Goal: Information Seeking & Learning: Learn about a topic

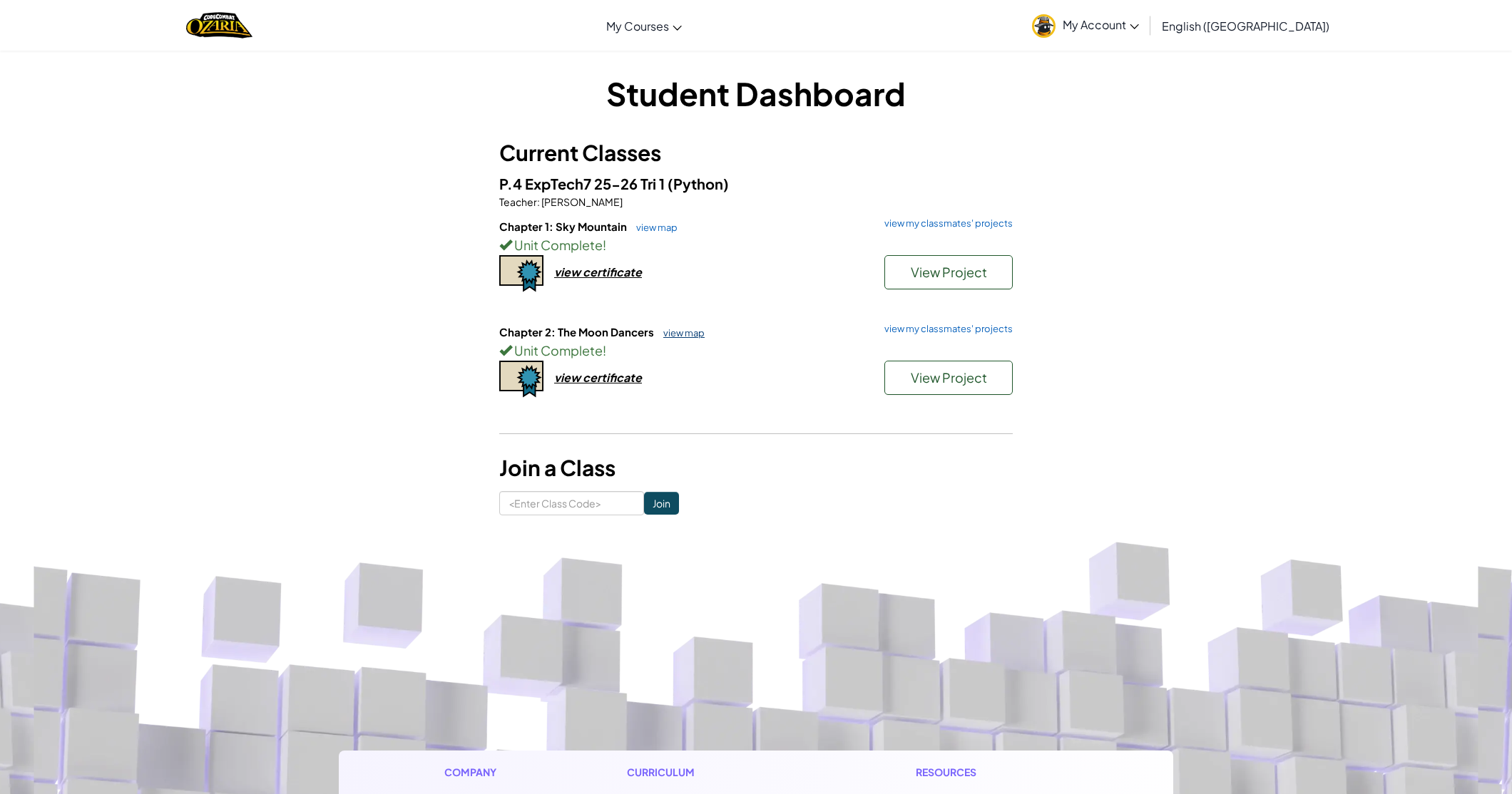
click at [681, 335] on link "view map" at bounding box center [680, 332] width 49 height 11
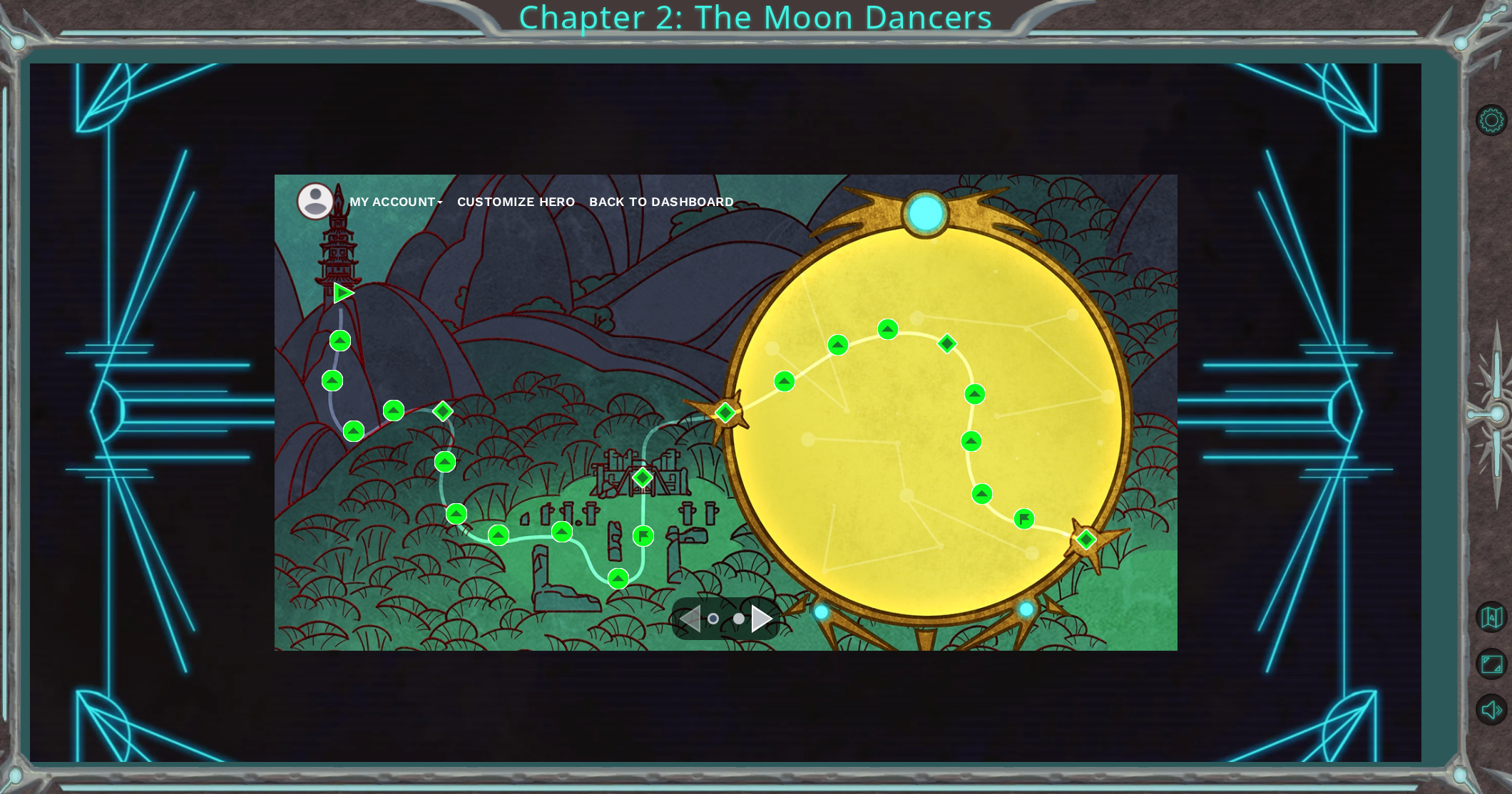
click at [754, 611] on div "Navigate to the next page" at bounding box center [762, 618] width 21 height 28
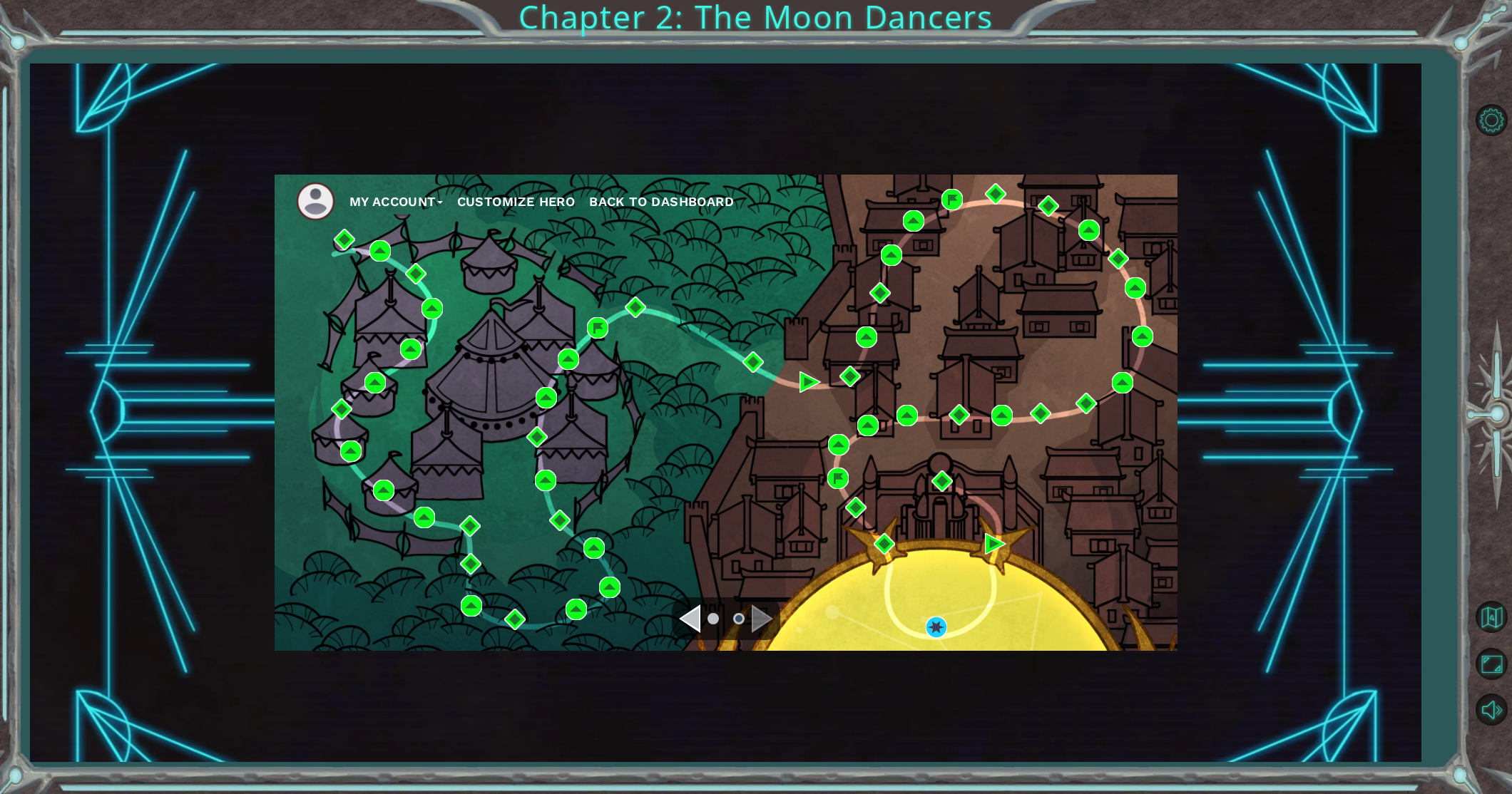
click at [755, 614] on div "Navigate to the next page" at bounding box center [762, 618] width 21 height 28
